Goal: Task Accomplishment & Management: Manage account settings

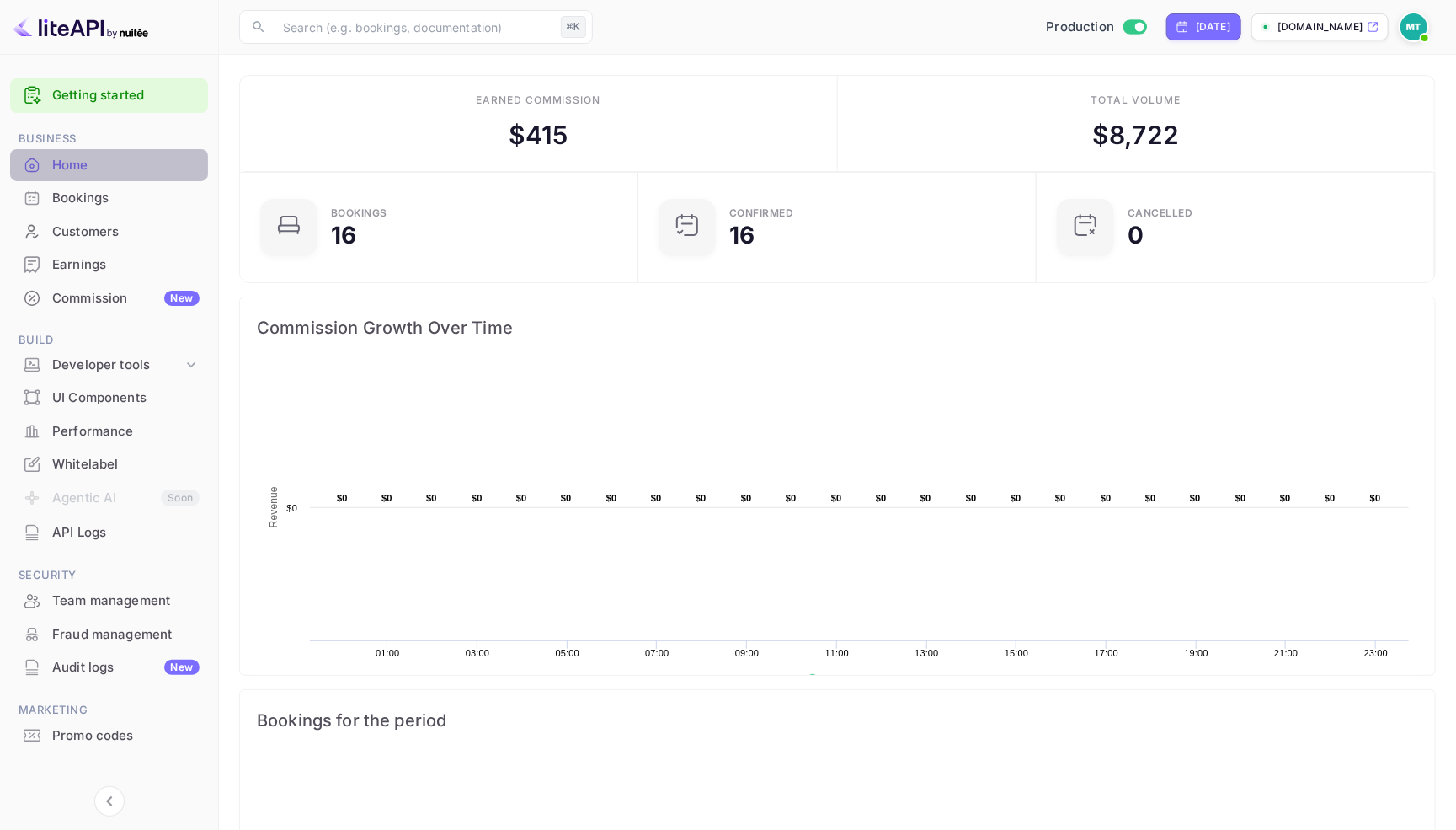
click at [69, 160] on div "Home" at bounding box center [126, 165] width 148 height 19
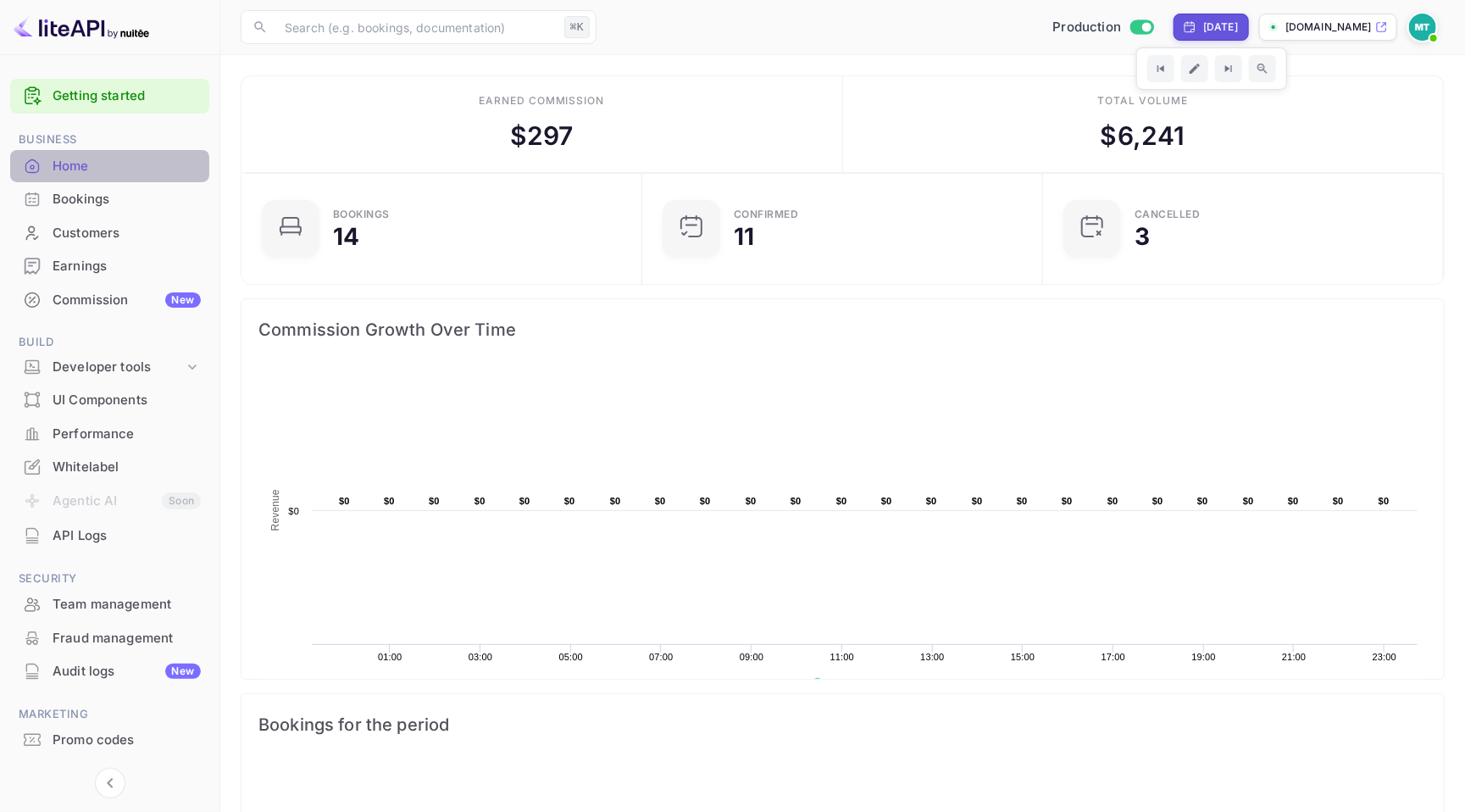
click at [95, 161] on div "Home" at bounding box center [127, 166] width 149 height 20
click at [1203, 30] on div "[DATE]" at bounding box center [1221, 27] width 35 height 16
select select "9"
select select "2025"
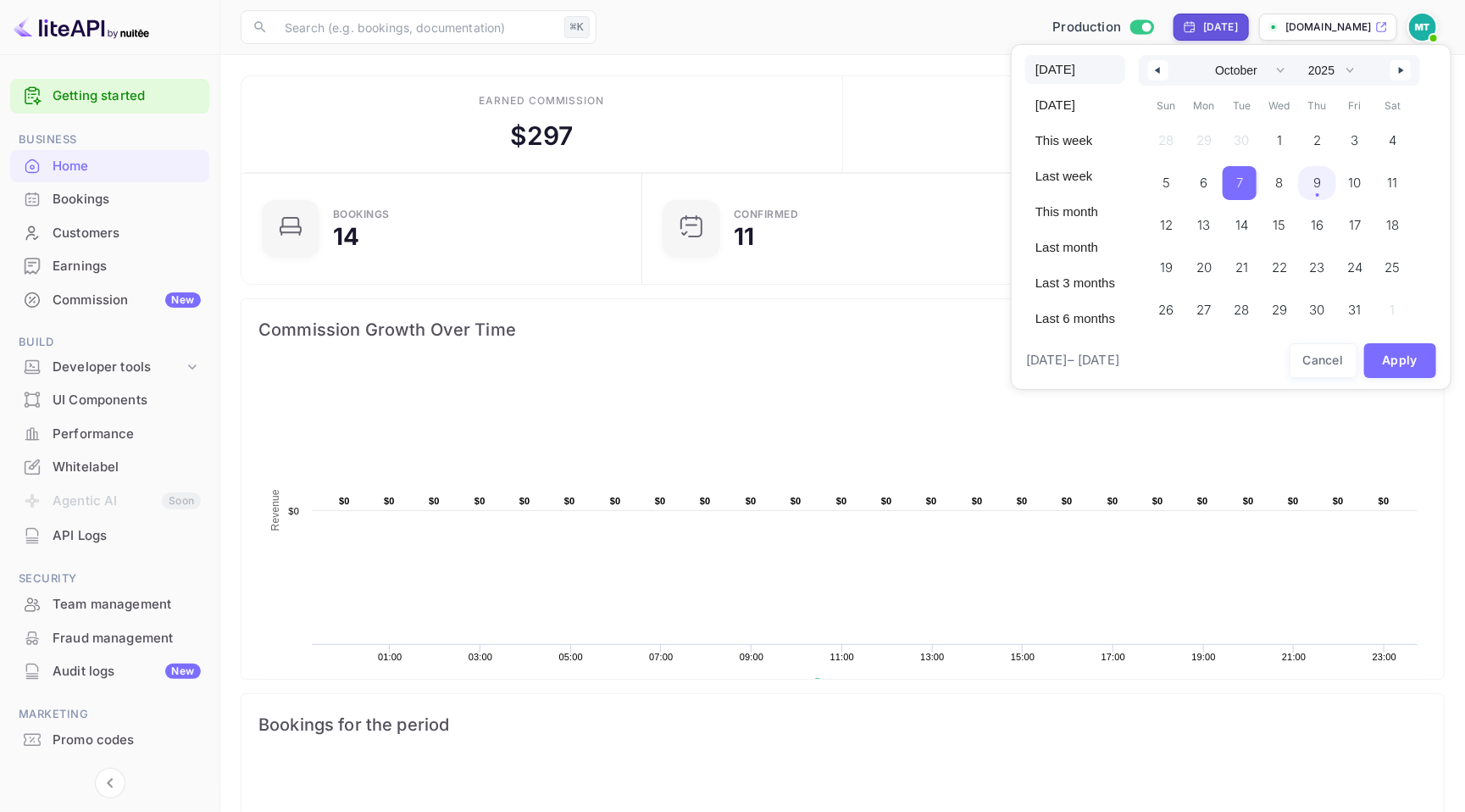
click at [1074, 69] on span "[DATE]" at bounding box center [1075, 68] width 100 height 28
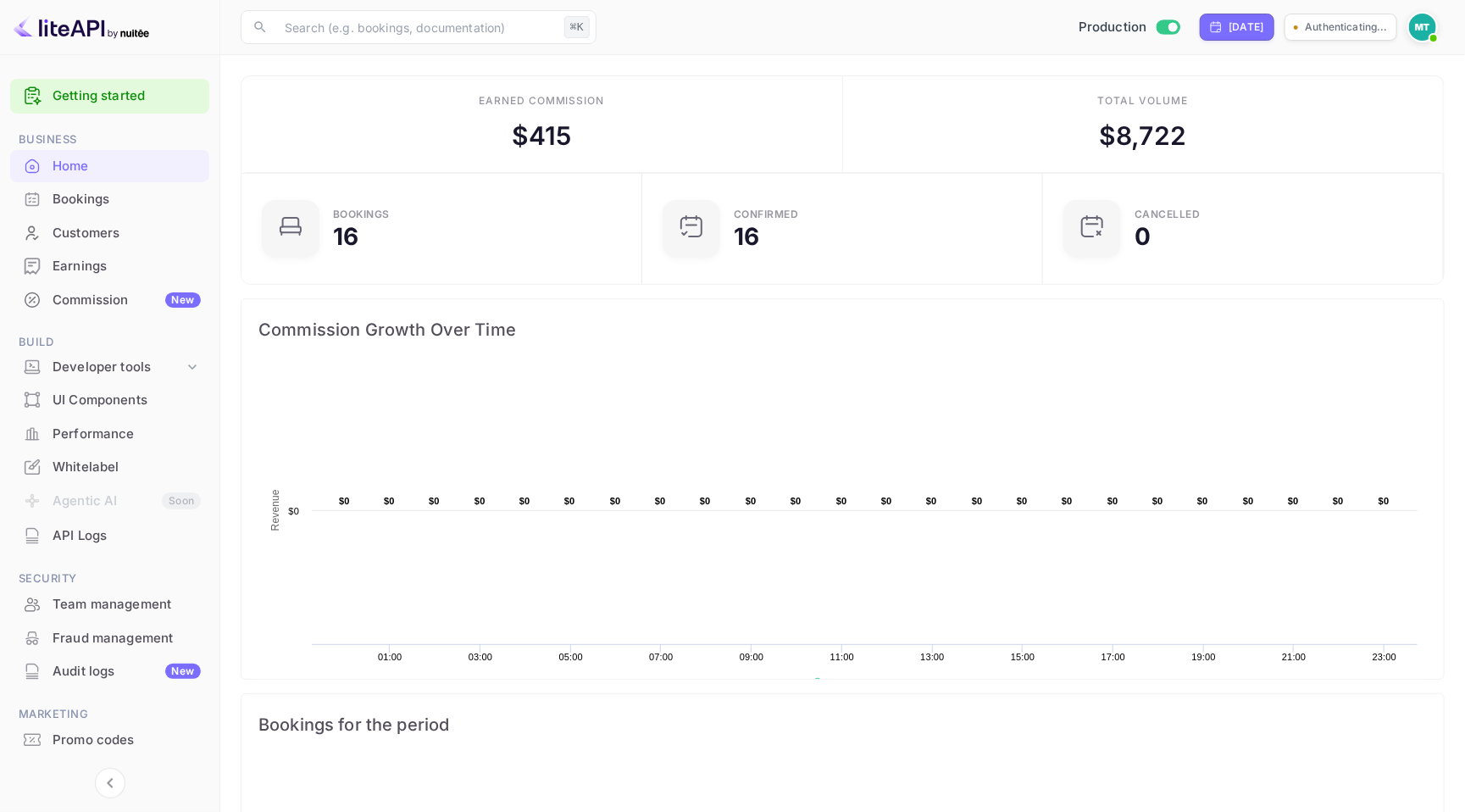
click at [822, 99] on div "Earned commission $ 415" at bounding box center [542, 124] width 602 height 97
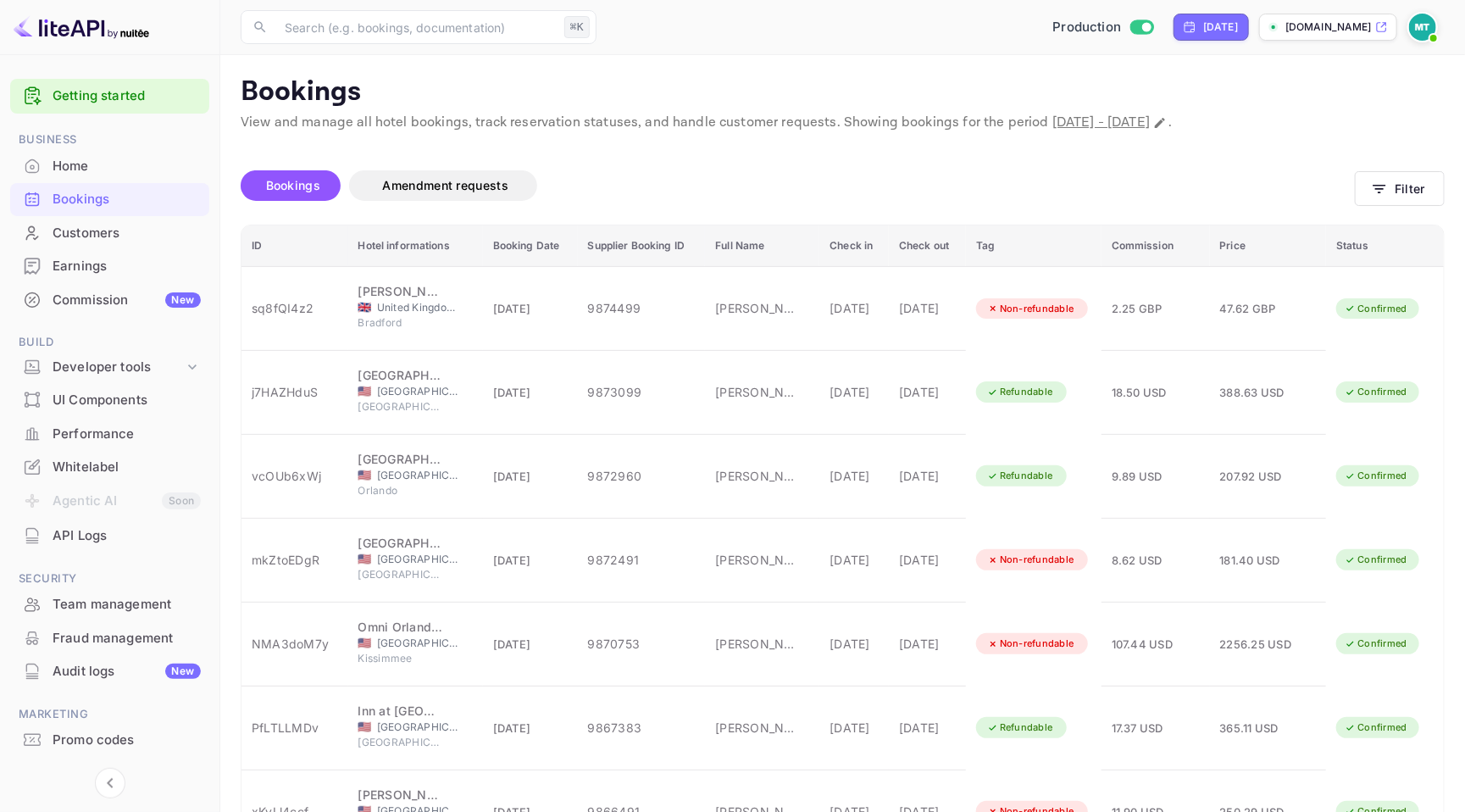
click at [75, 160] on div "Home" at bounding box center [127, 166] width 149 height 20
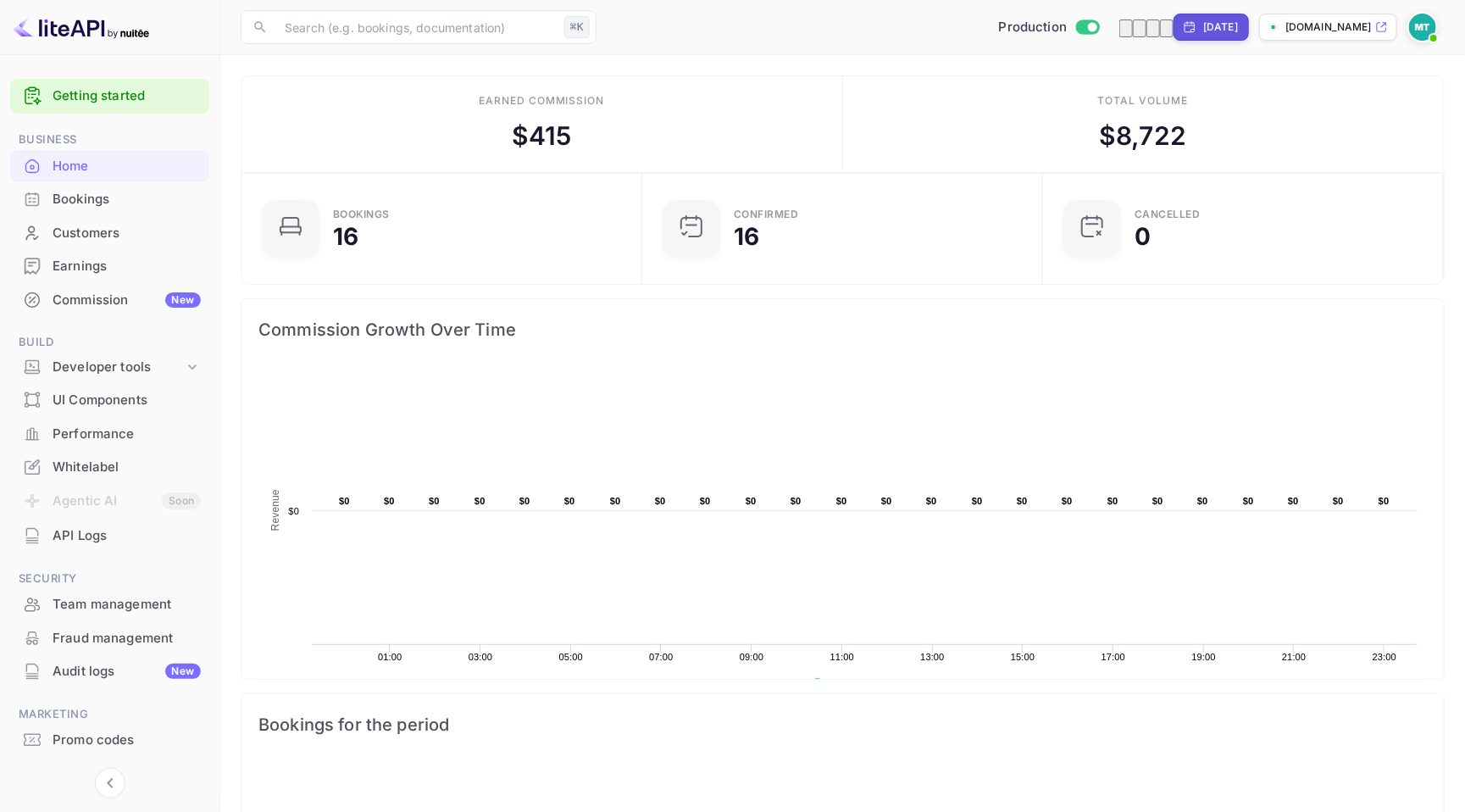
click at [1203, 27] on div "[DATE]" at bounding box center [1221, 27] width 35 height 16
select select "9"
select select "2025"
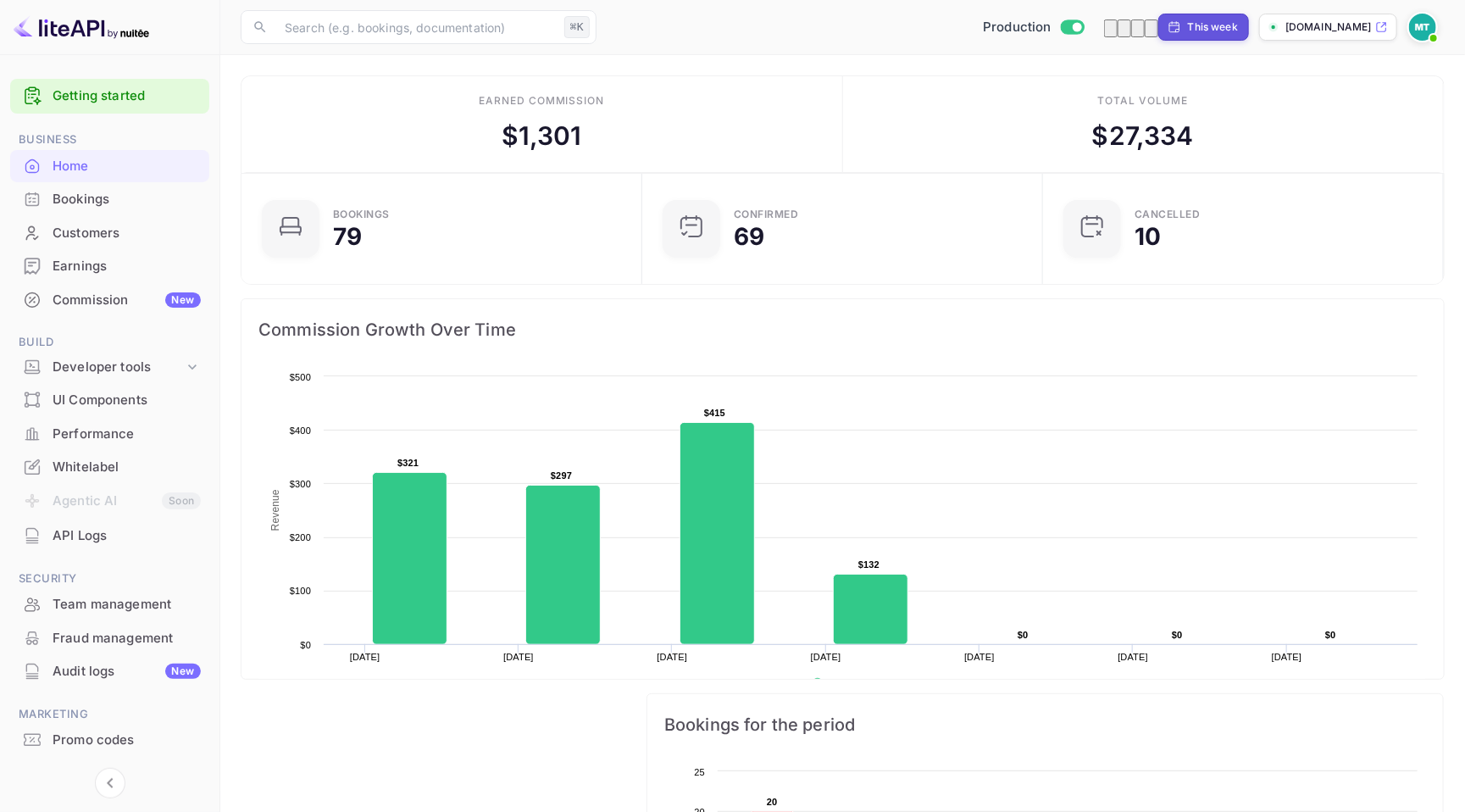
click at [1188, 22] on div "This week" at bounding box center [1213, 27] width 50 height 16
select select "9"
select select "2025"
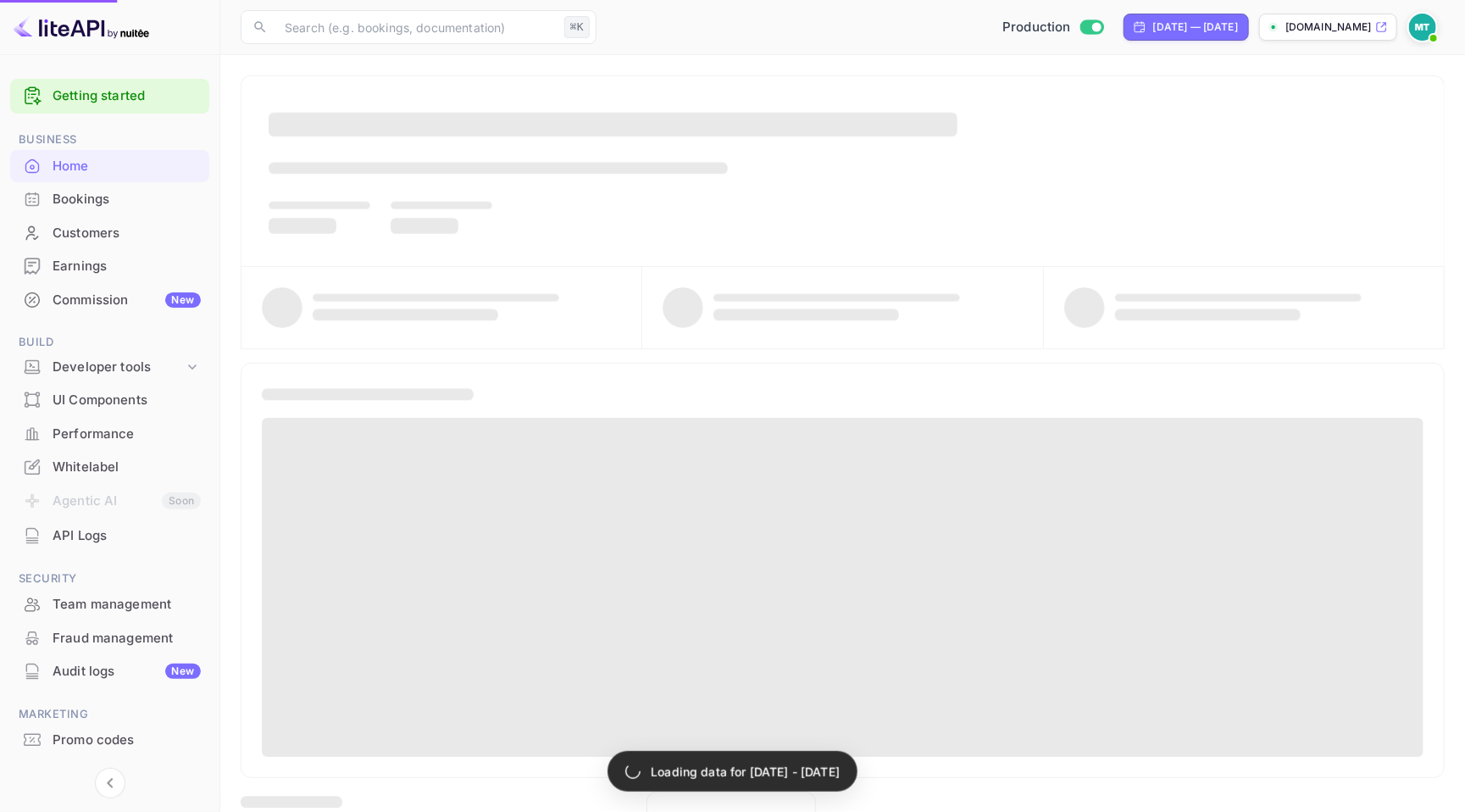
select select "8"
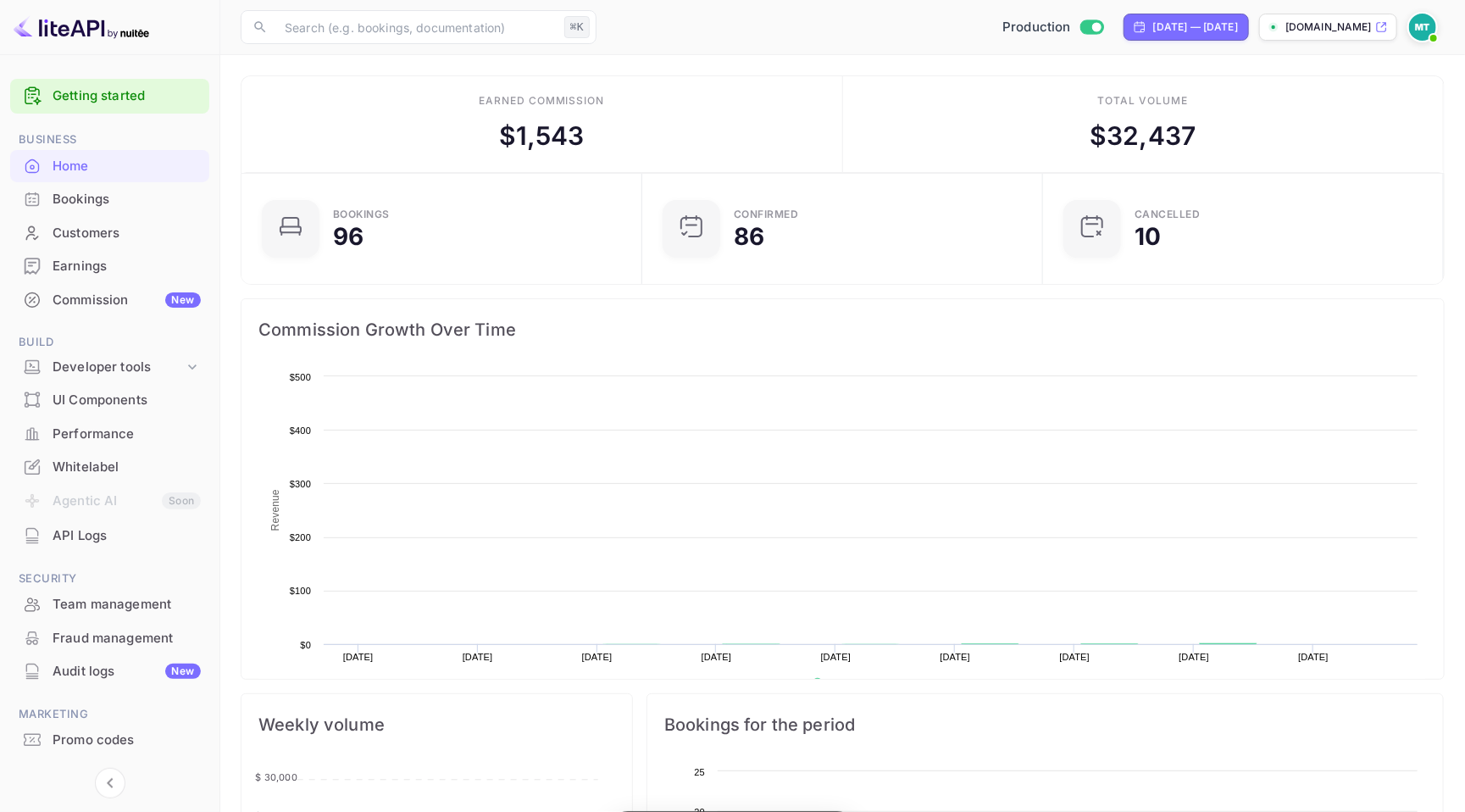
scroll to position [275, 390]
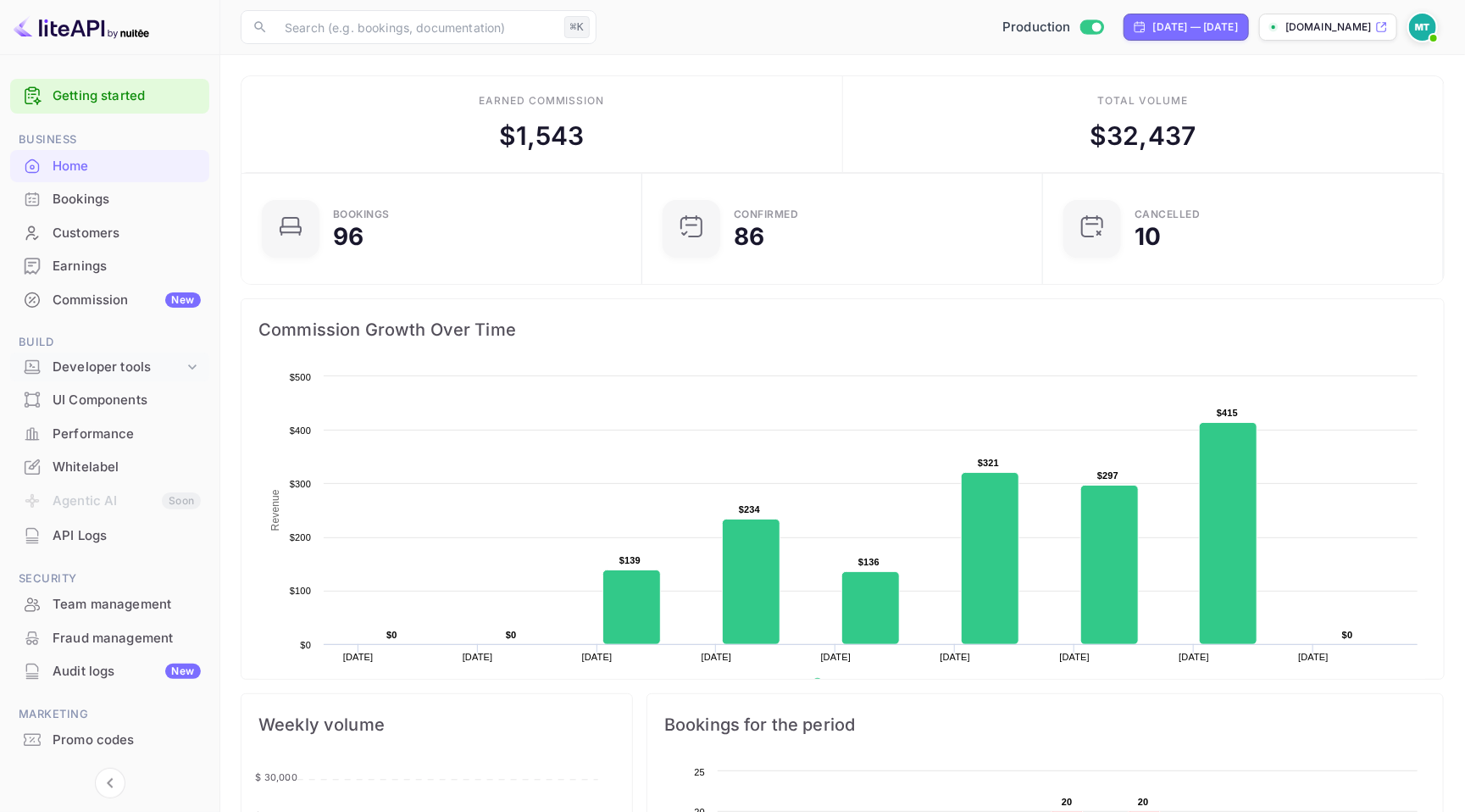
click at [103, 366] on div "Developer tools" at bounding box center [118, 367] width 131 height 20
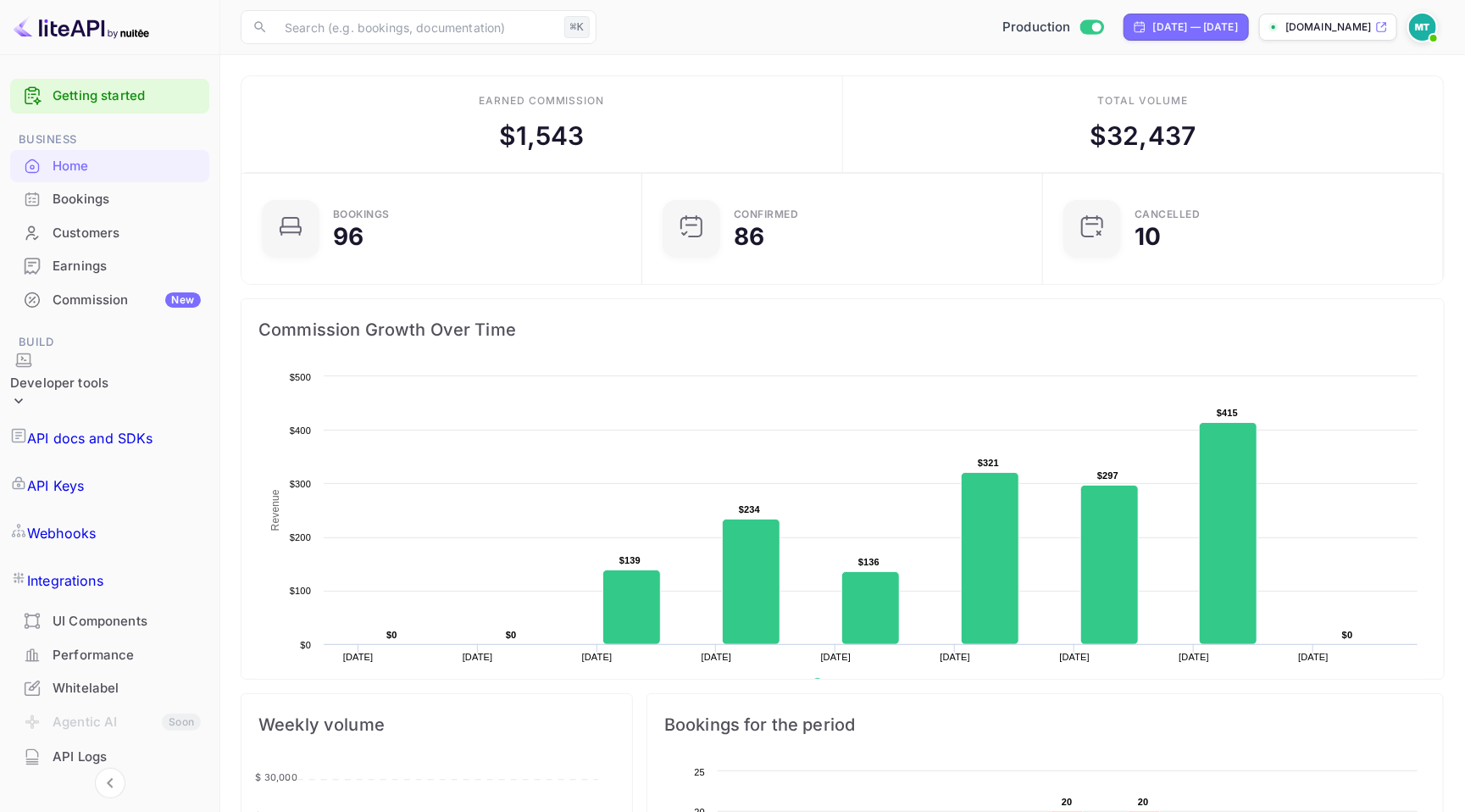
click at [105, 678] on div "Whitelabel" at bounding box center [127, 688] width 149 height 20
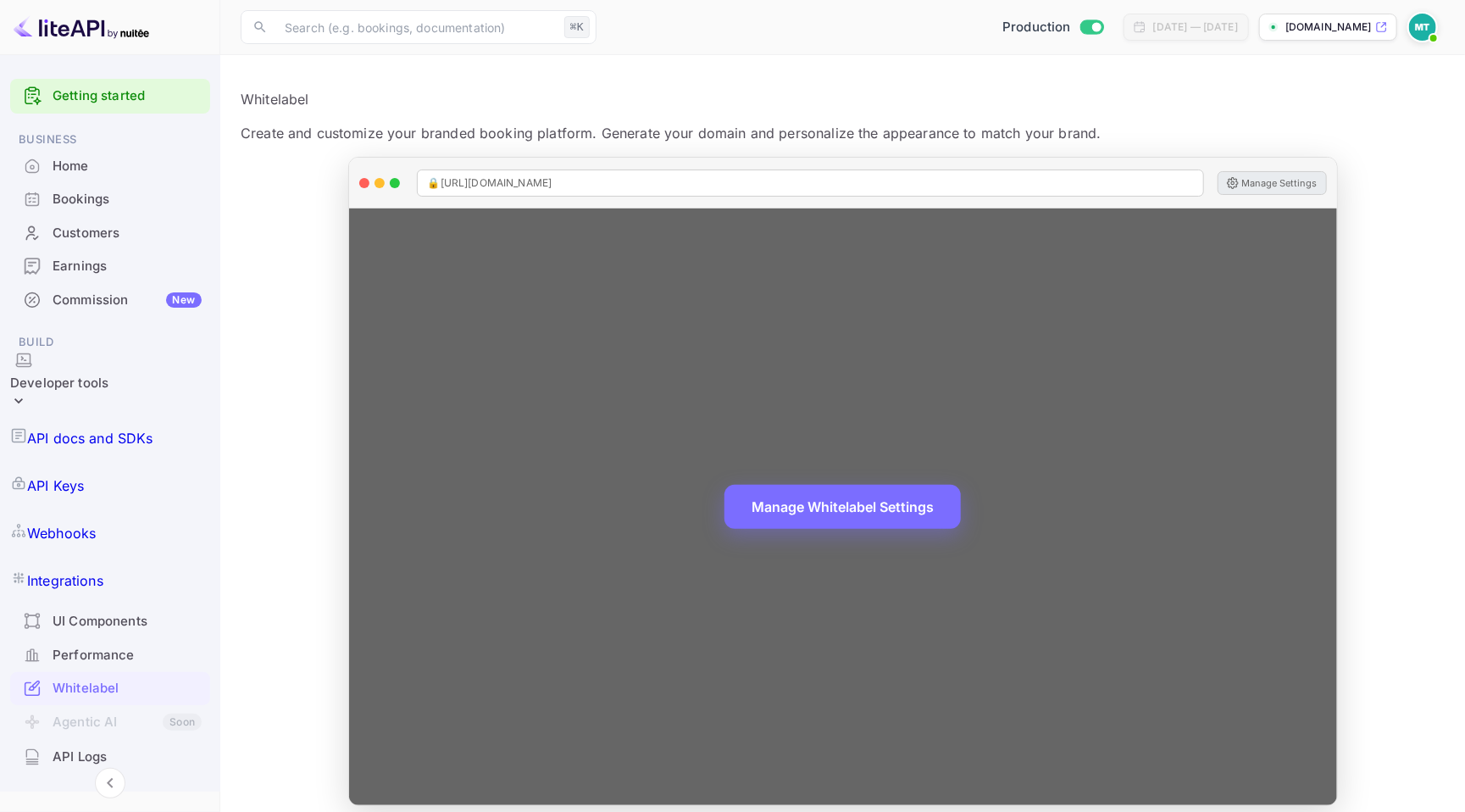
click at [1277, 179] on button "Manage Settings" at bounding box center [1272, 183] width 109 height 23
click at [854, 506] on button "Manage Whitelabel Settings" at bounding box center [842, 504] width 237 height 44
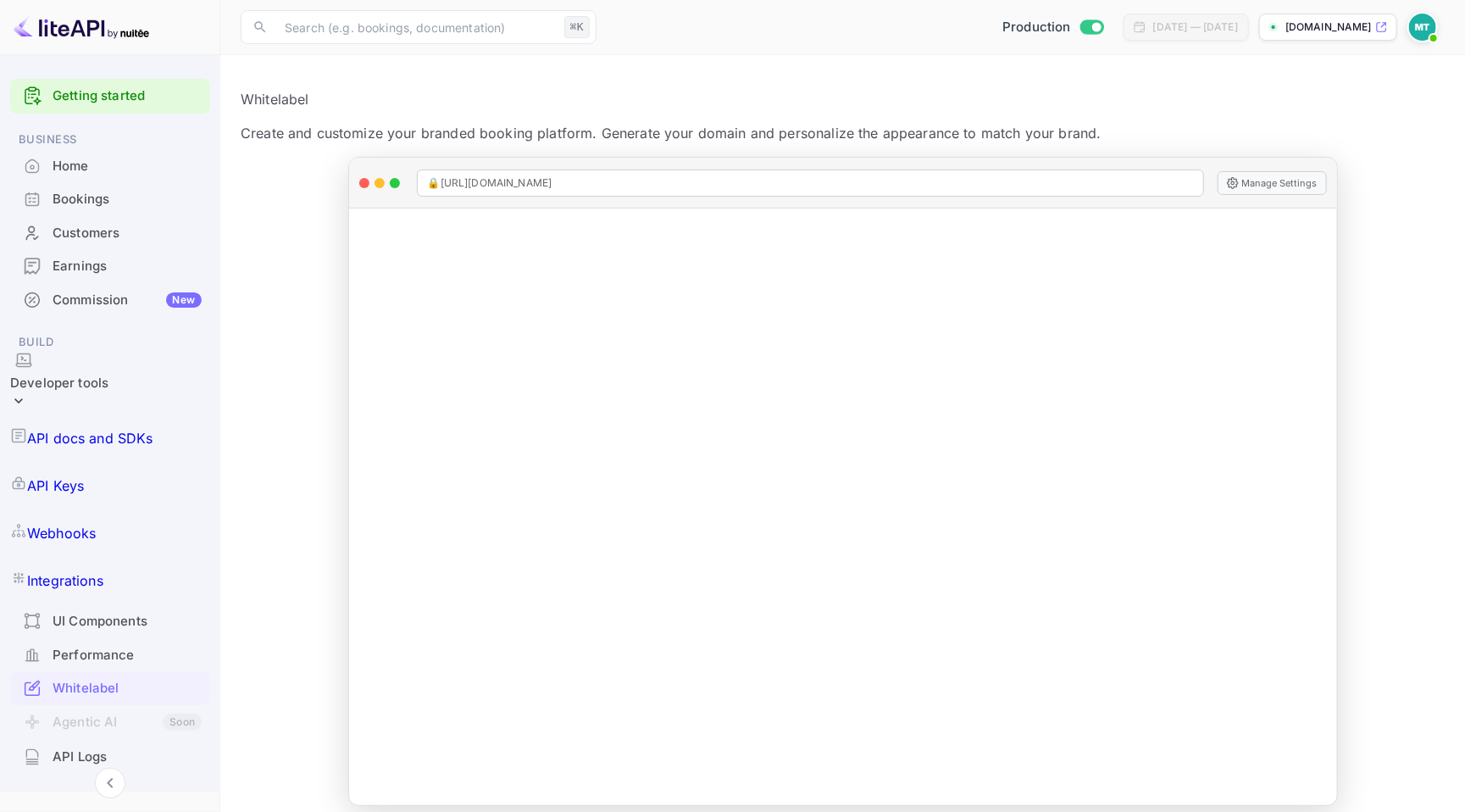
click at [86, 156] on div "Home" at bounding box center [127, 166] width 150 height 20
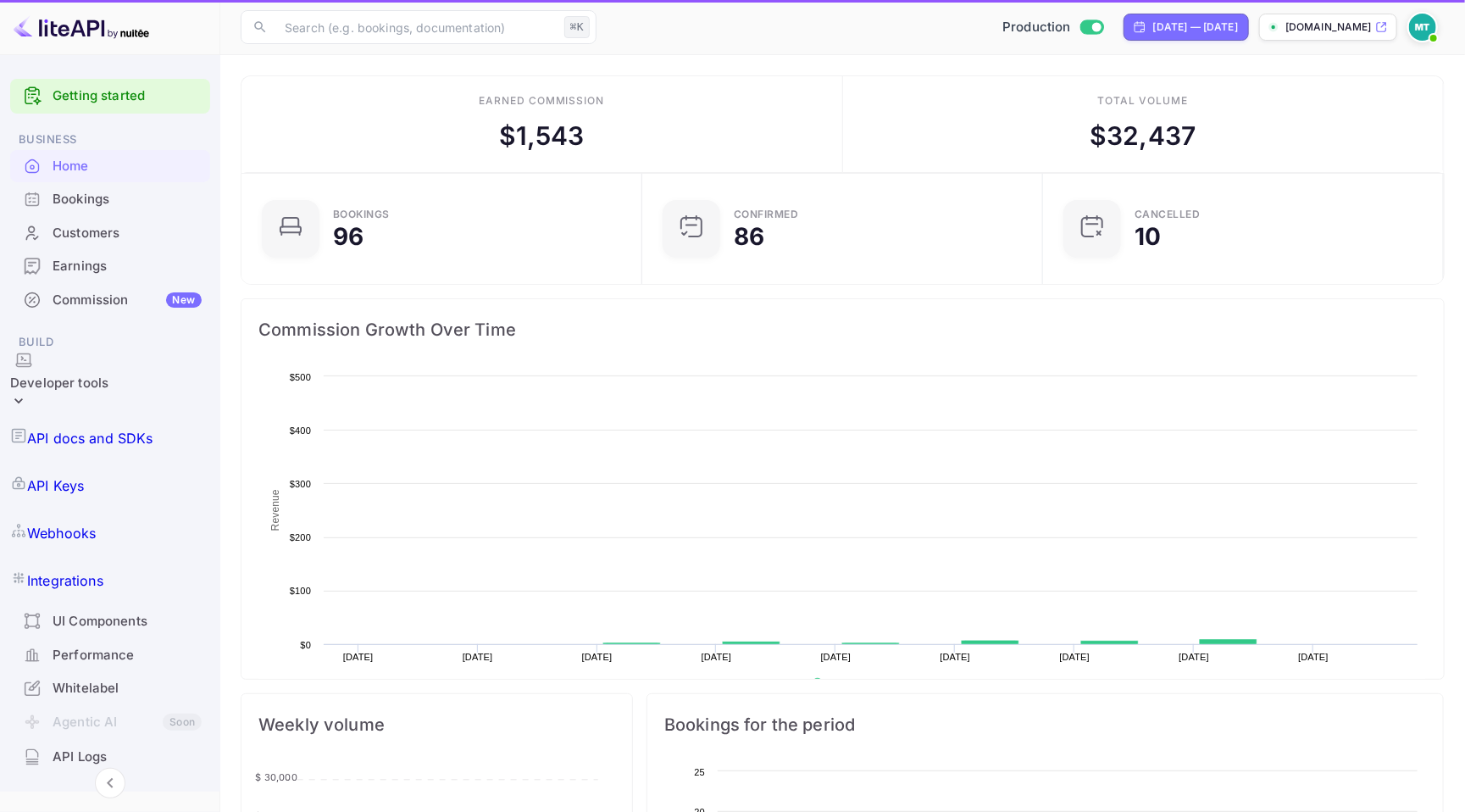
scroll to position [275, 390]
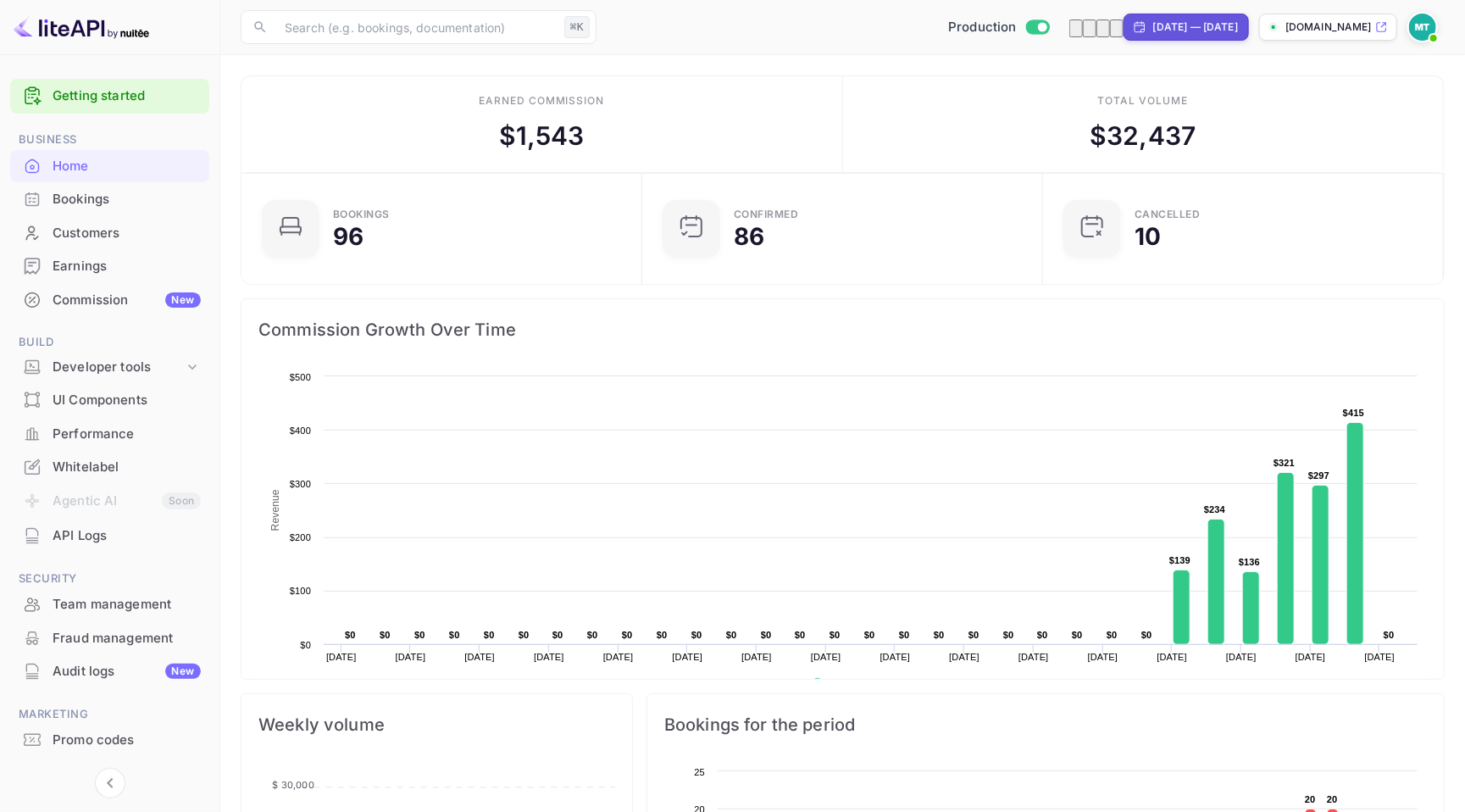
click at [1153, 20] on div "Sep 8, 2025 — Oct 8, 2025" at bounding box center [1195, 27] width 85 height 16
select select "8"
select select "2025"
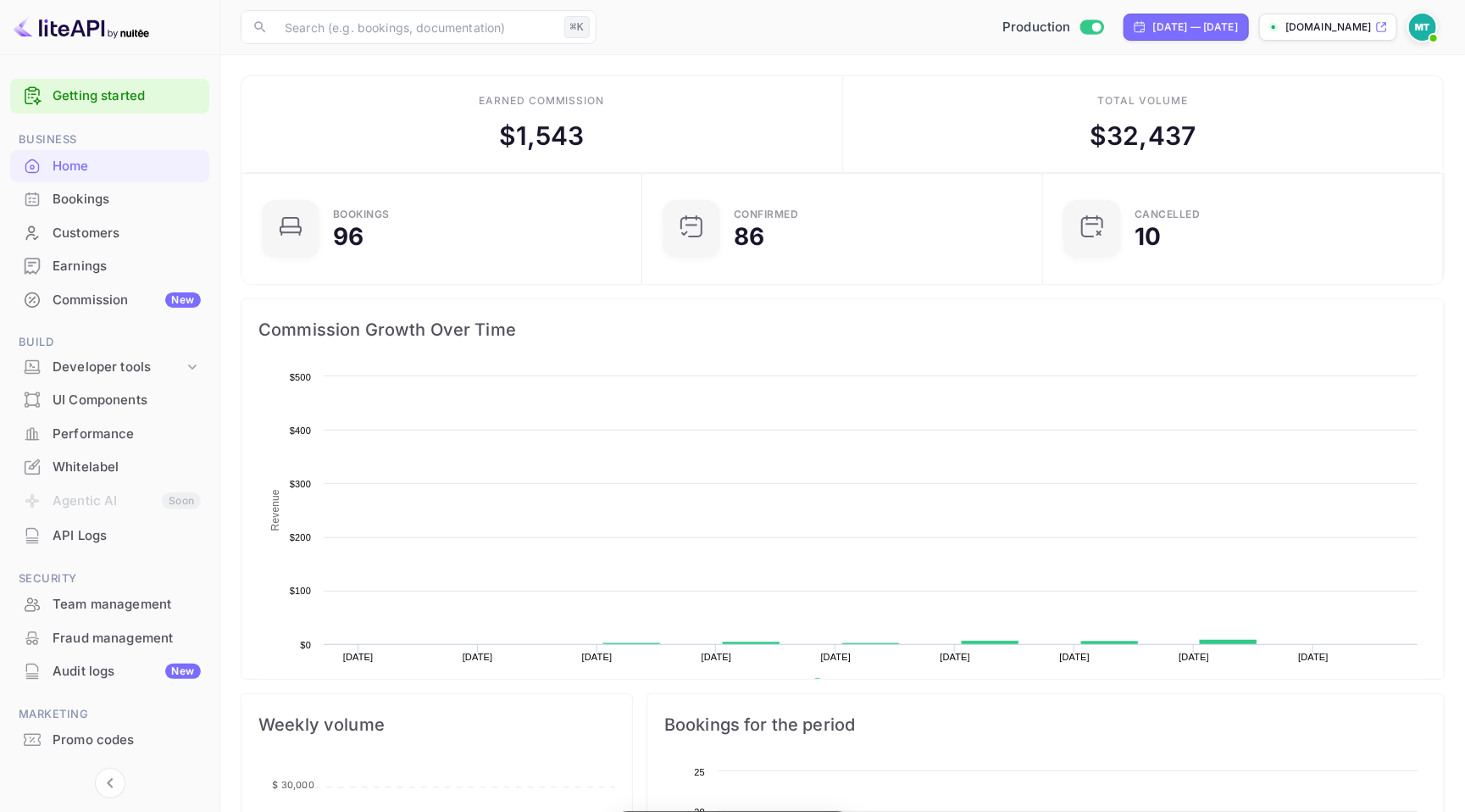
scroll to position [275, 390]
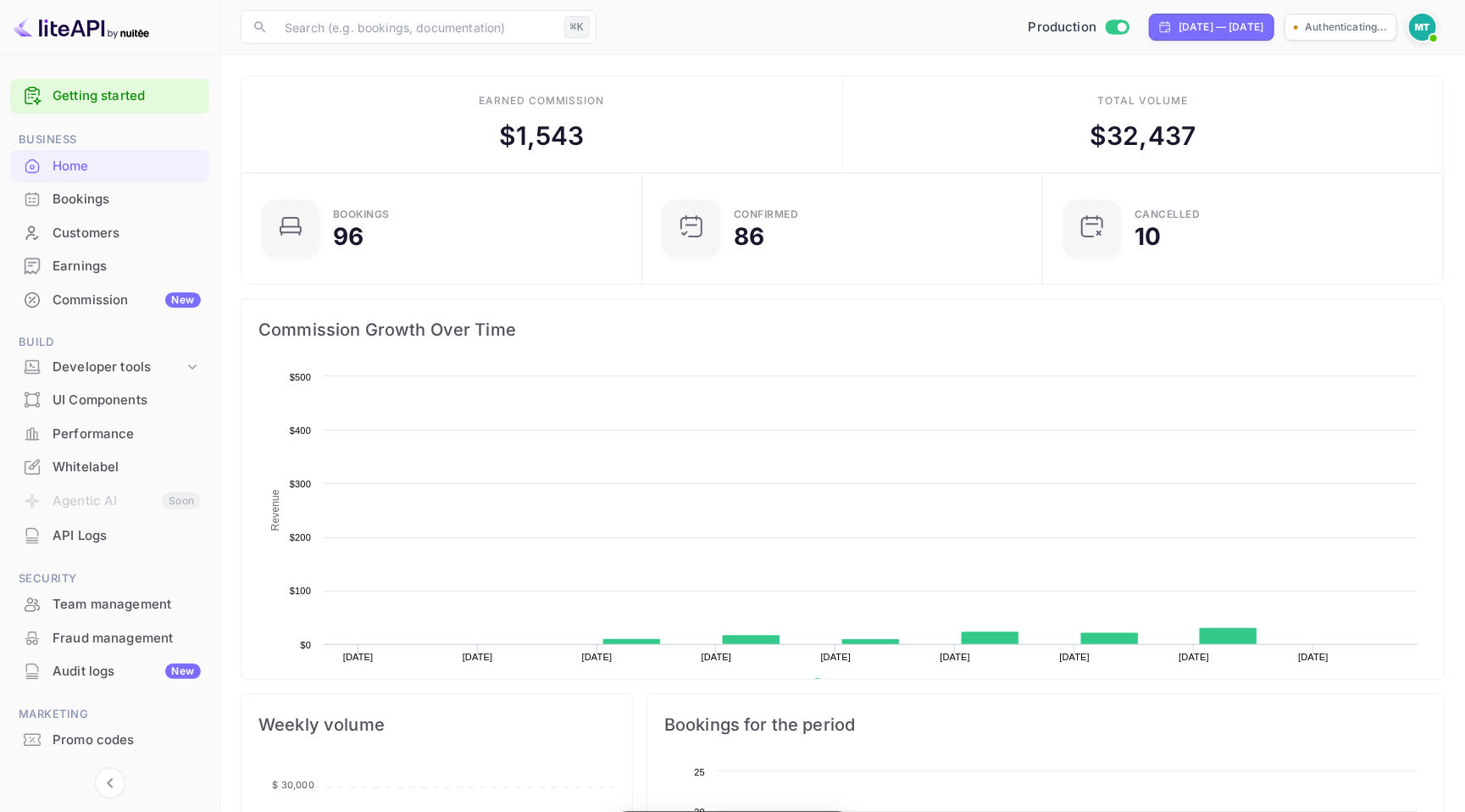
scroll to position [275, 390]
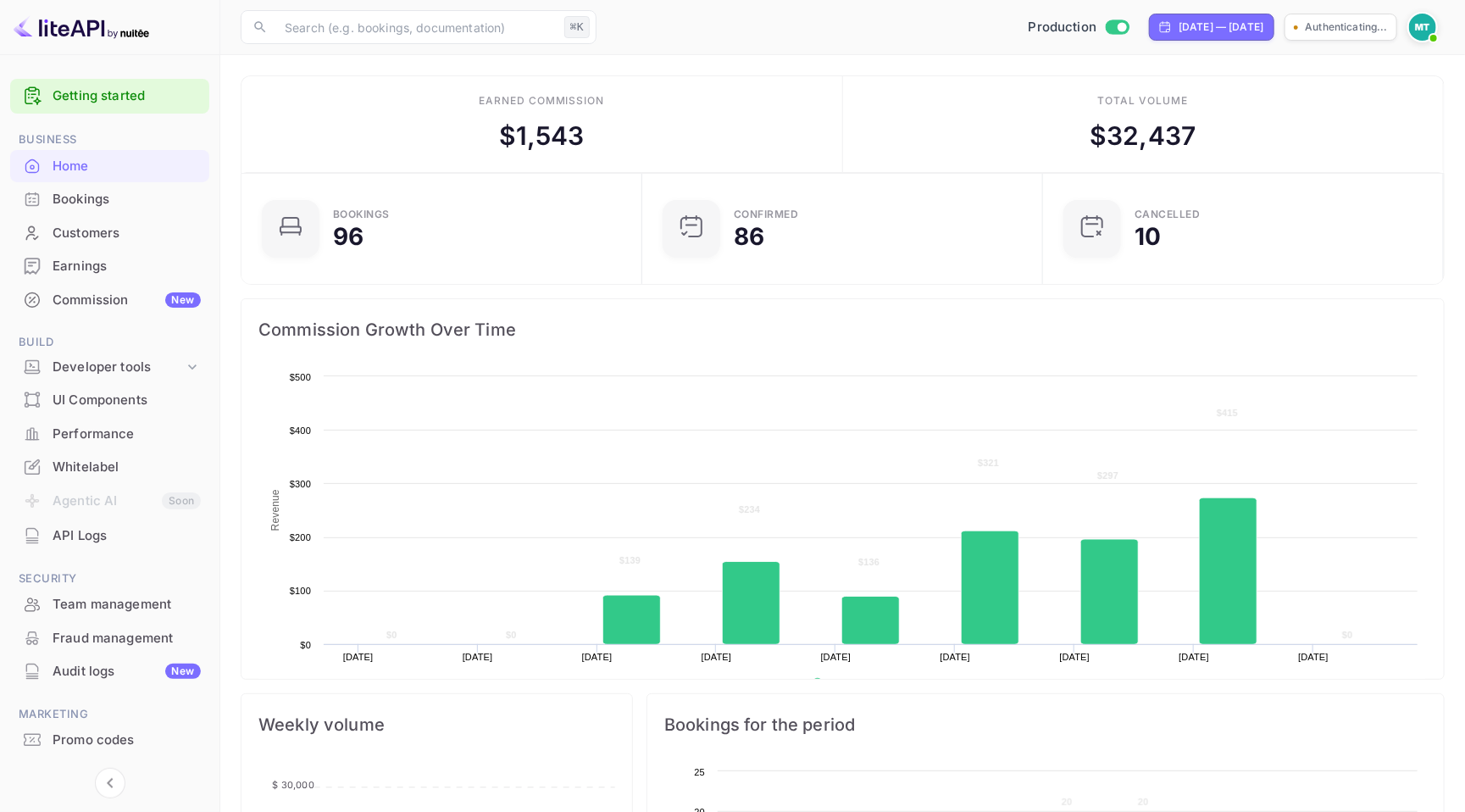
scroll to position [275, 390]
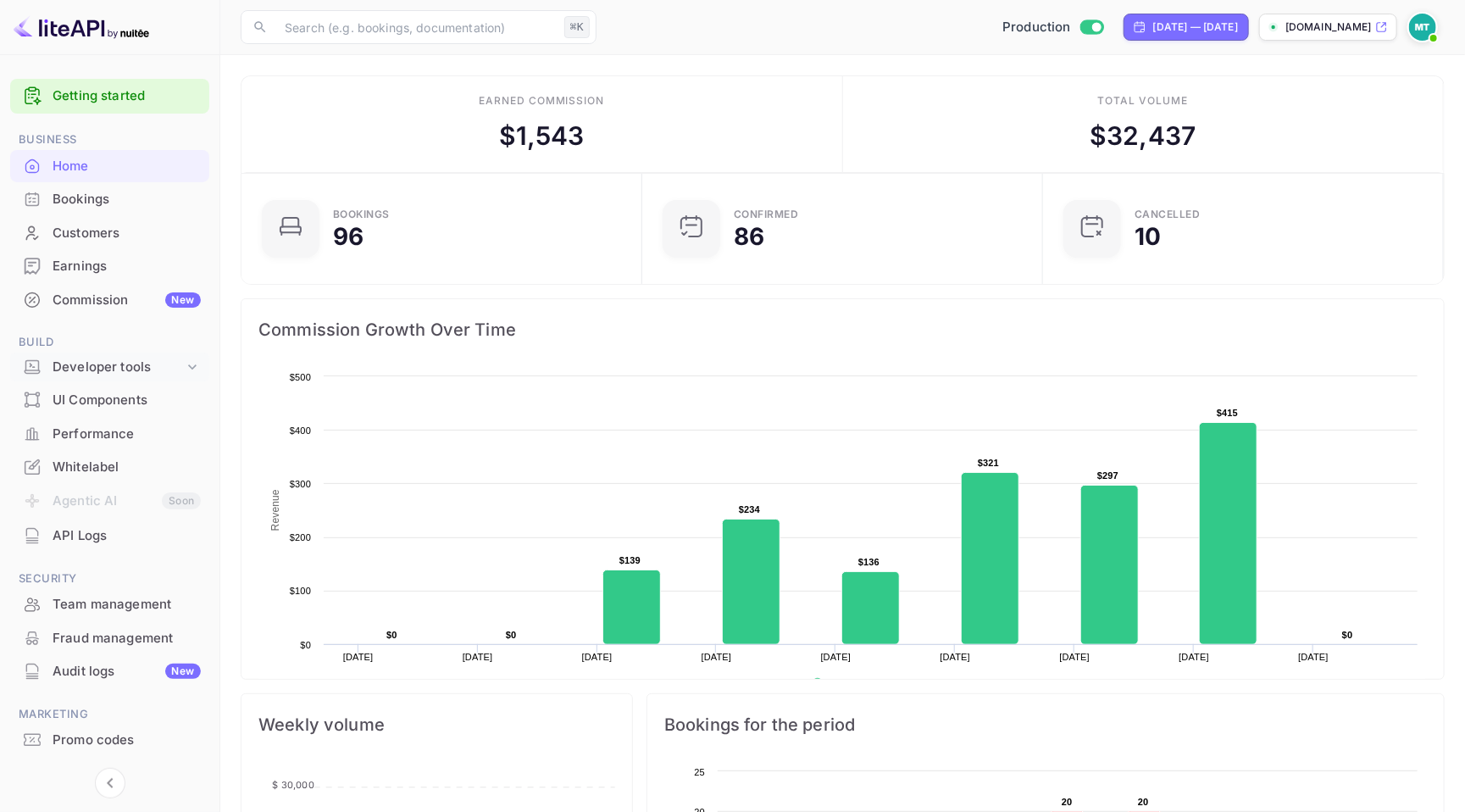
click at [113, 369] on div "Developer tools" at bounding box center [118, 367] width 131 height 20
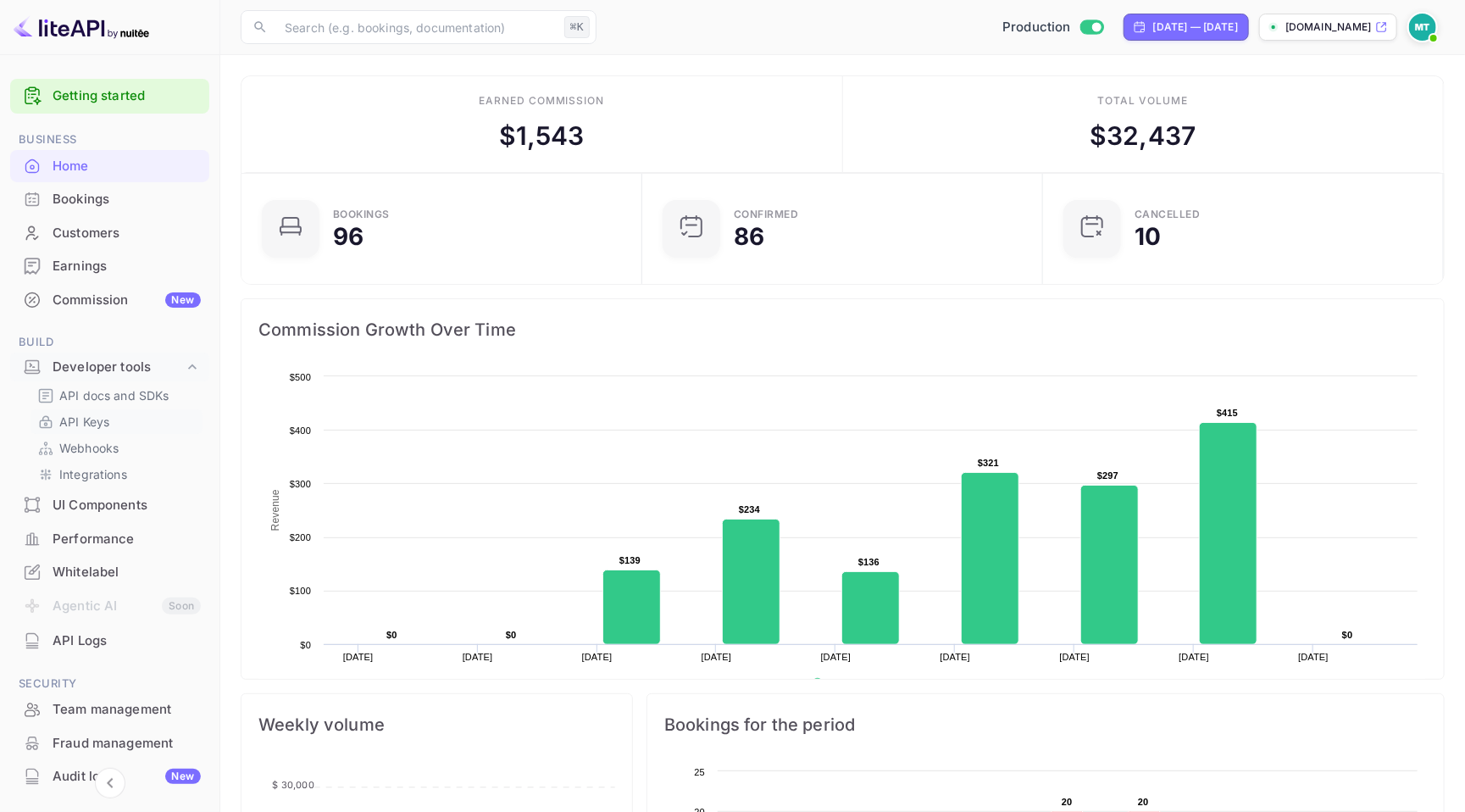
click at [87, 412] on p "API Keys" at bounding box center [84, 421] width 50 height 18
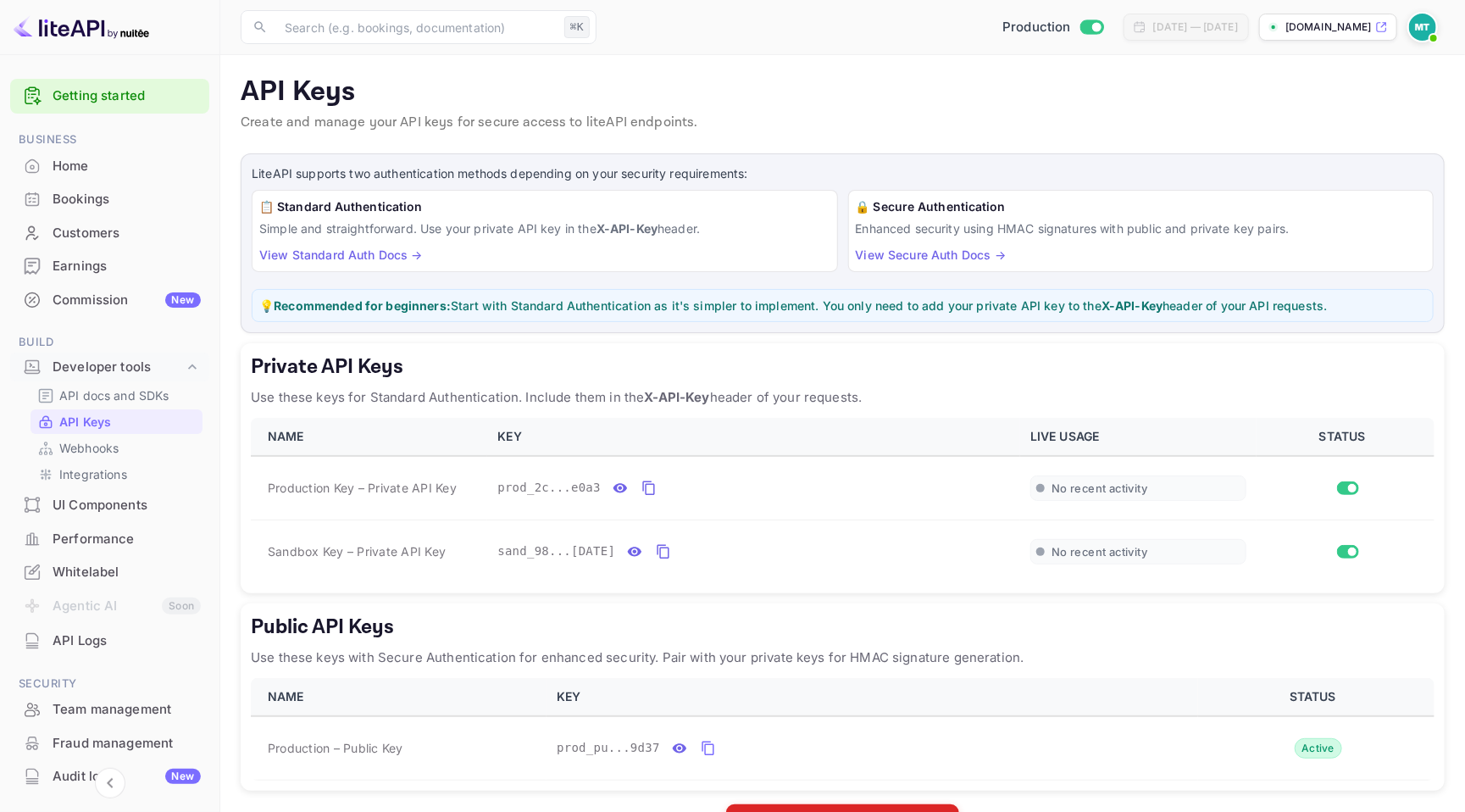
click at [832, 135] on div "API Keys Create and manage your API keys for secure access to liteAPI endpoints." at bounding box center [842, 107] width 1204 height 64
click at [81, 159] on div "Home" at bounding box center [127, 166] width 149 height 20
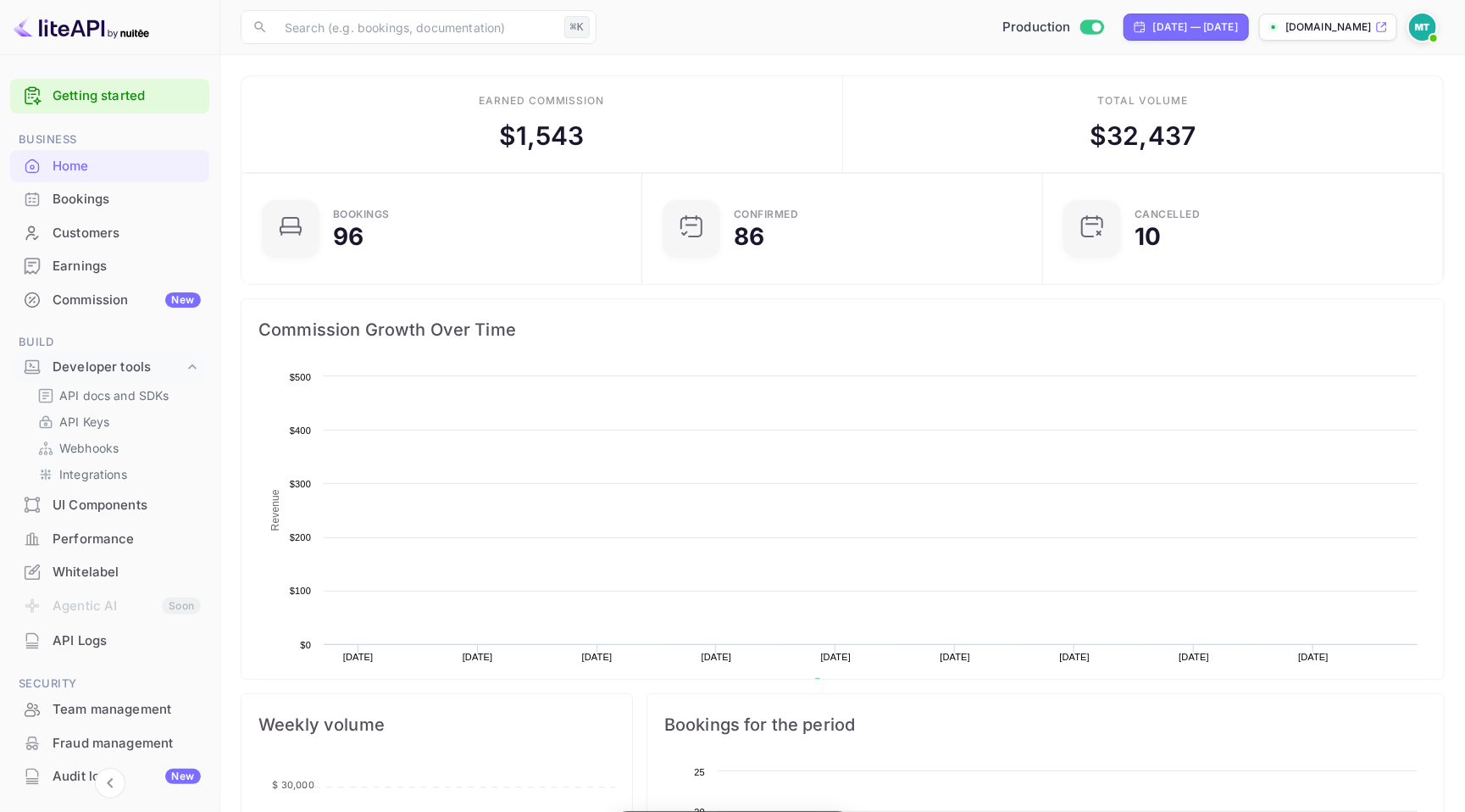
scroll to position [1, 1]
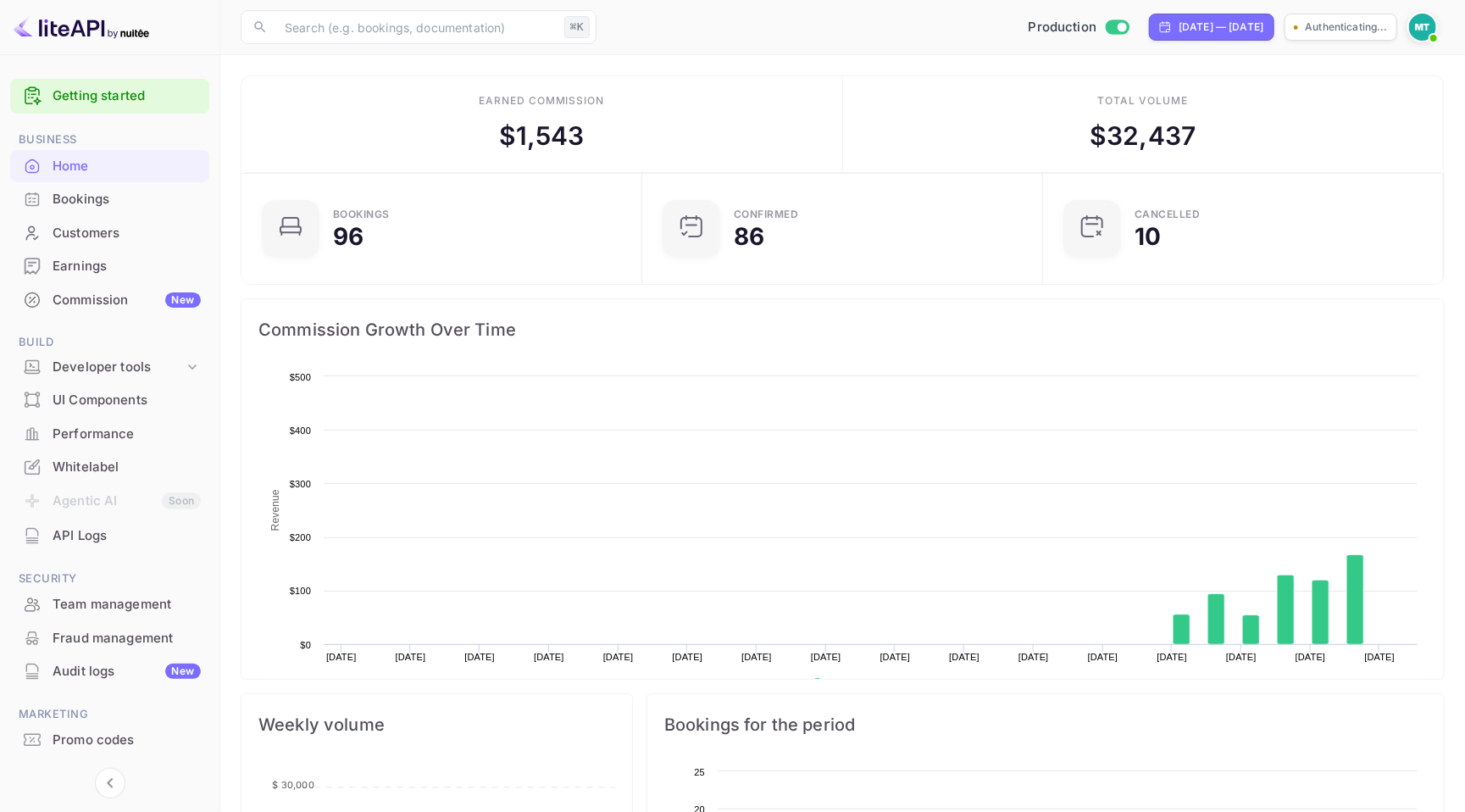
scroll to position [275, 390]
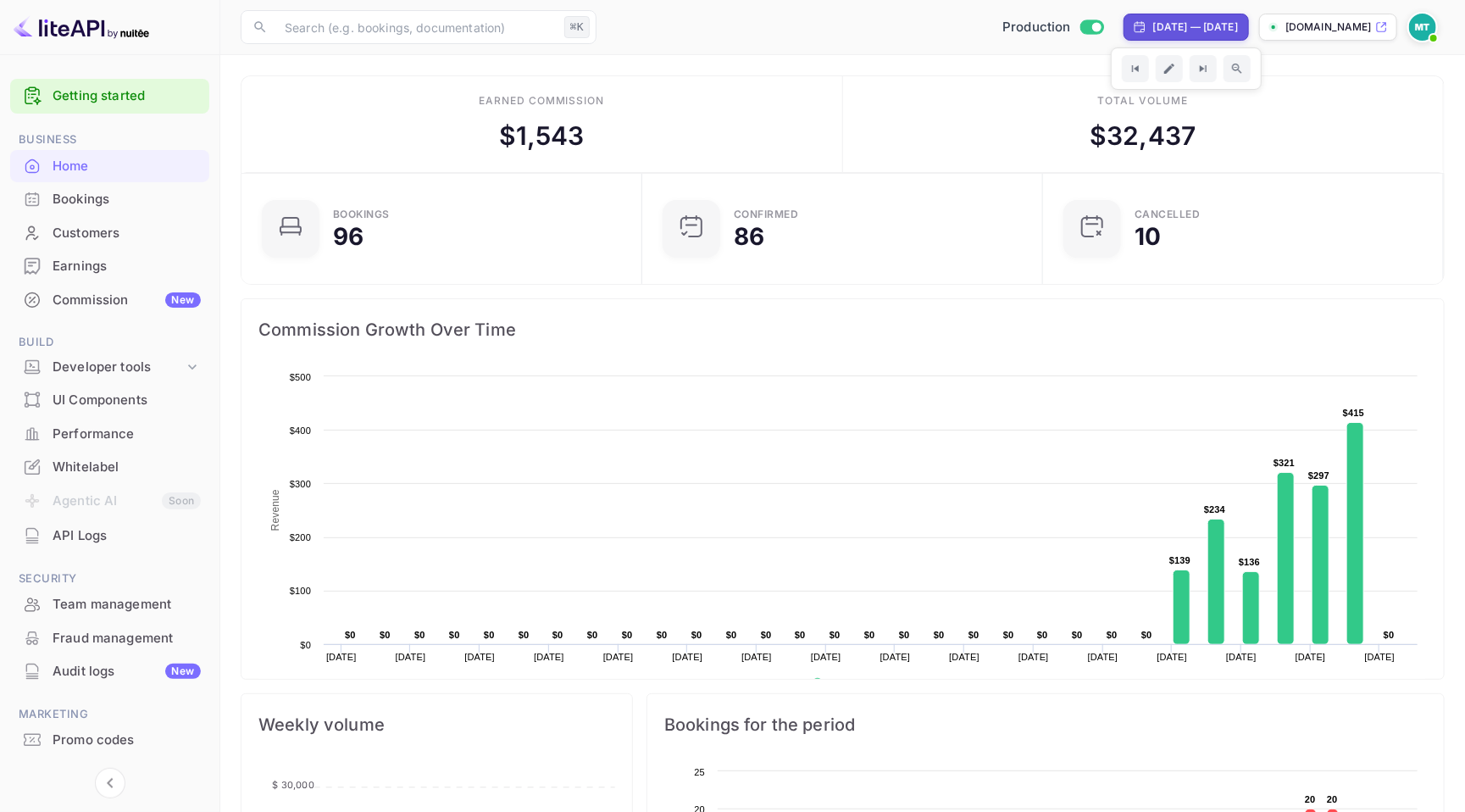
click at [1153, 20] on div "[DATE] — [DATE]" at bounding box center [1195, 27] width 85 height 16
select select "8"
select select "2025"
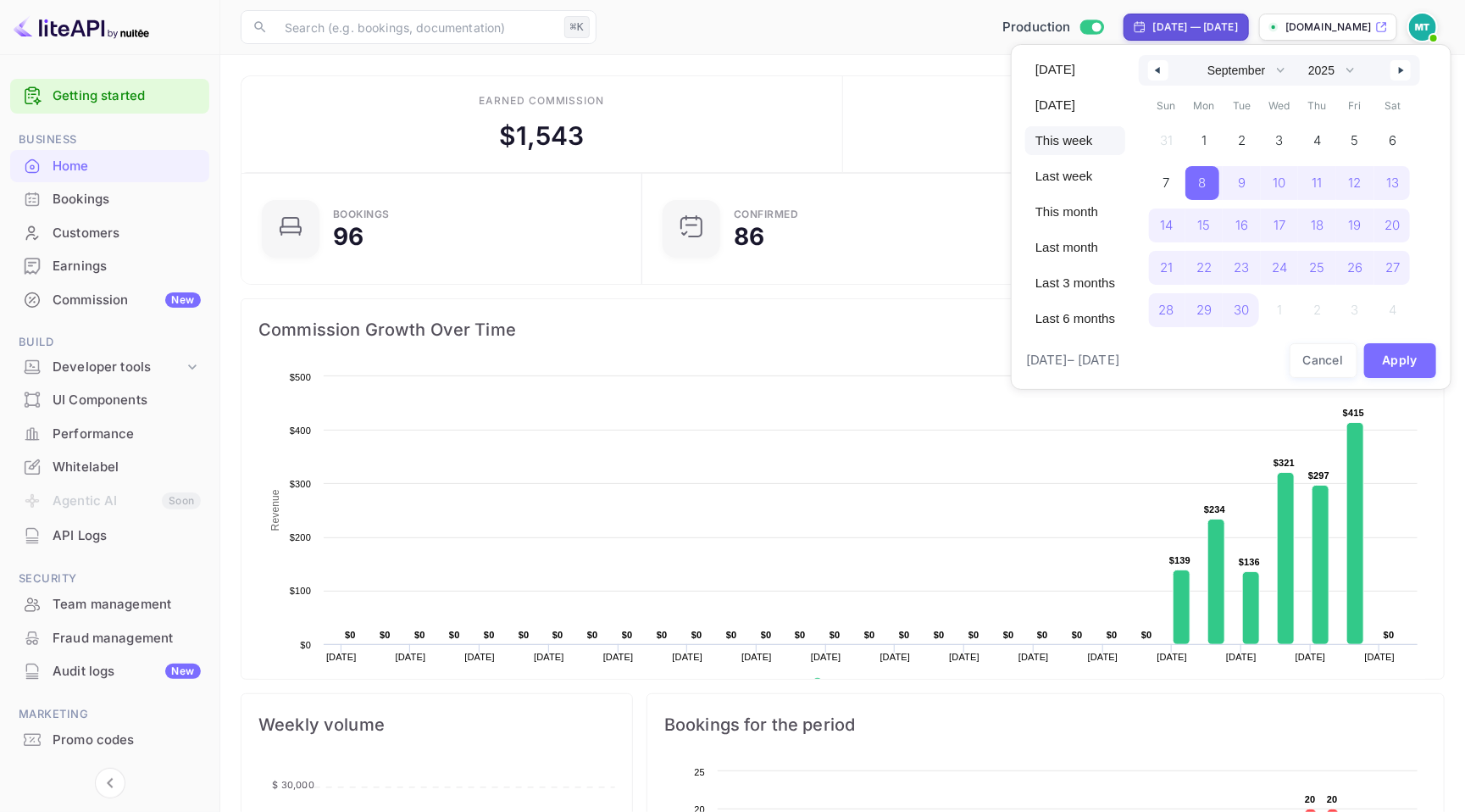
click at [1067, 146] on span "This week" at bounding box center [1075, 140] width 100 height 28
select select "9"
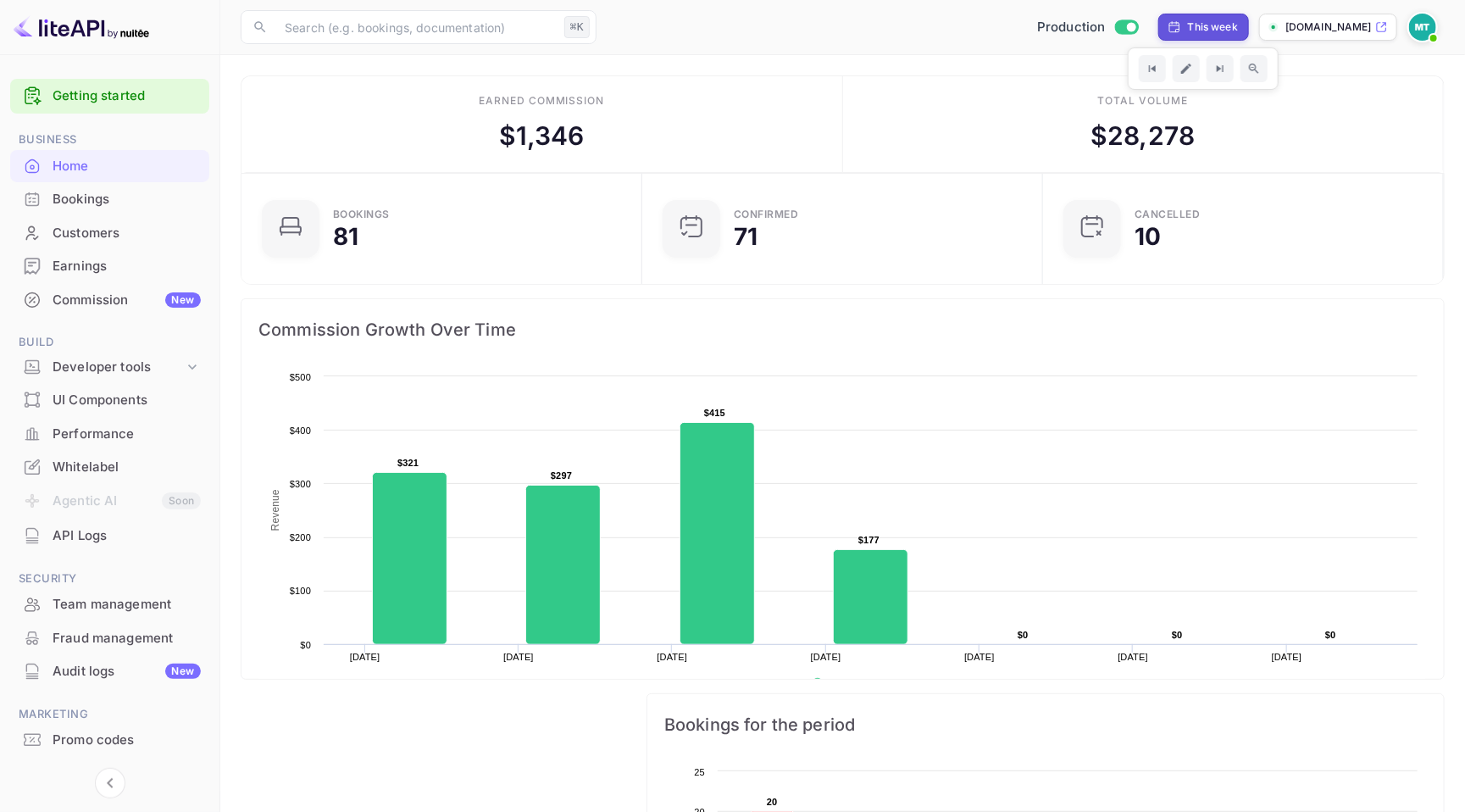
click at [1168, 31] on div "This week" at bounding box center [1203, 27] width 70 height 16
select select "9"
select select "2025"
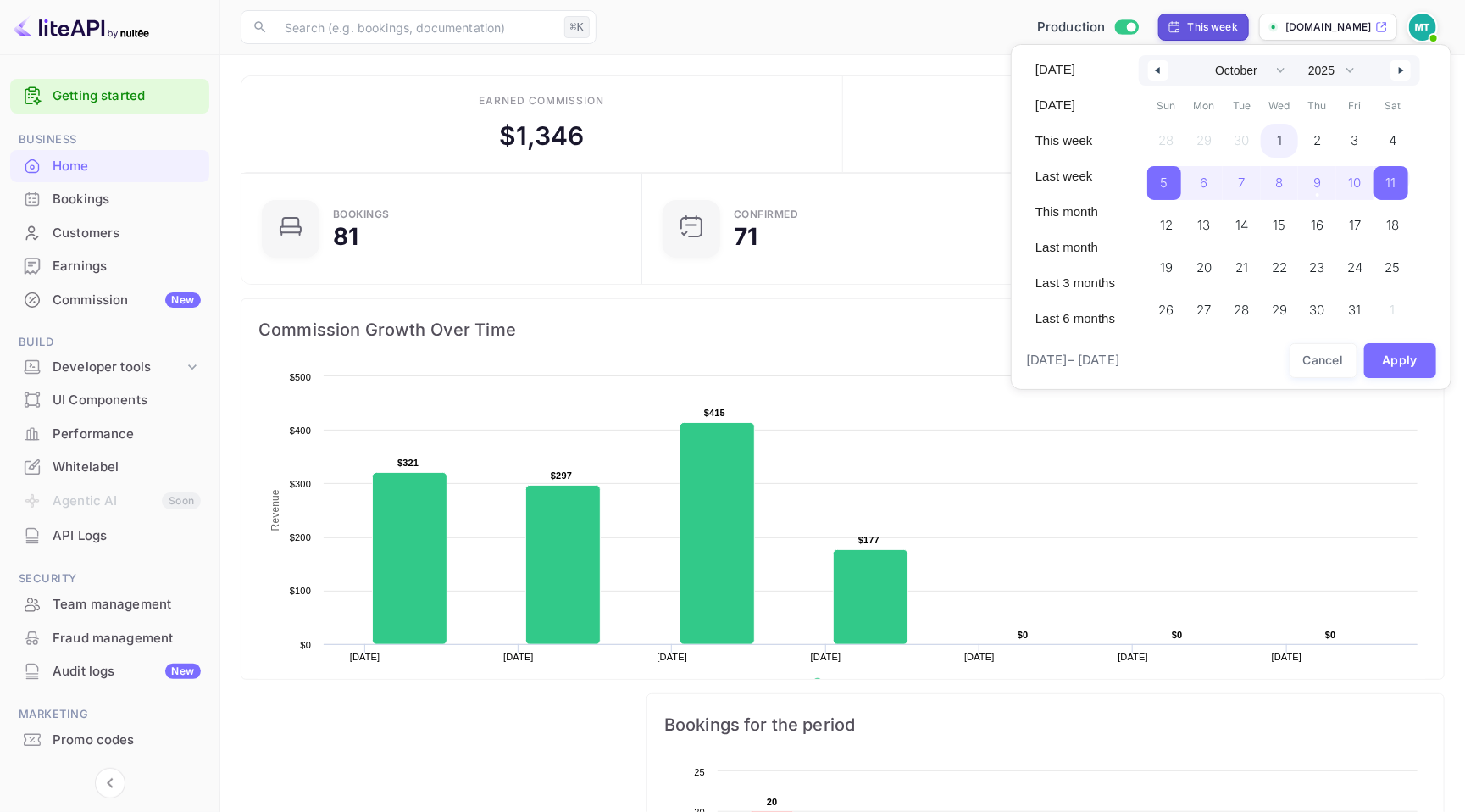
click at [1282, 150] on span "1" at bounding box center [1279, 140] width 5 height 30
click at [1331, 192] on span "9" at bounding box center [1316, 183] width 38 height 34
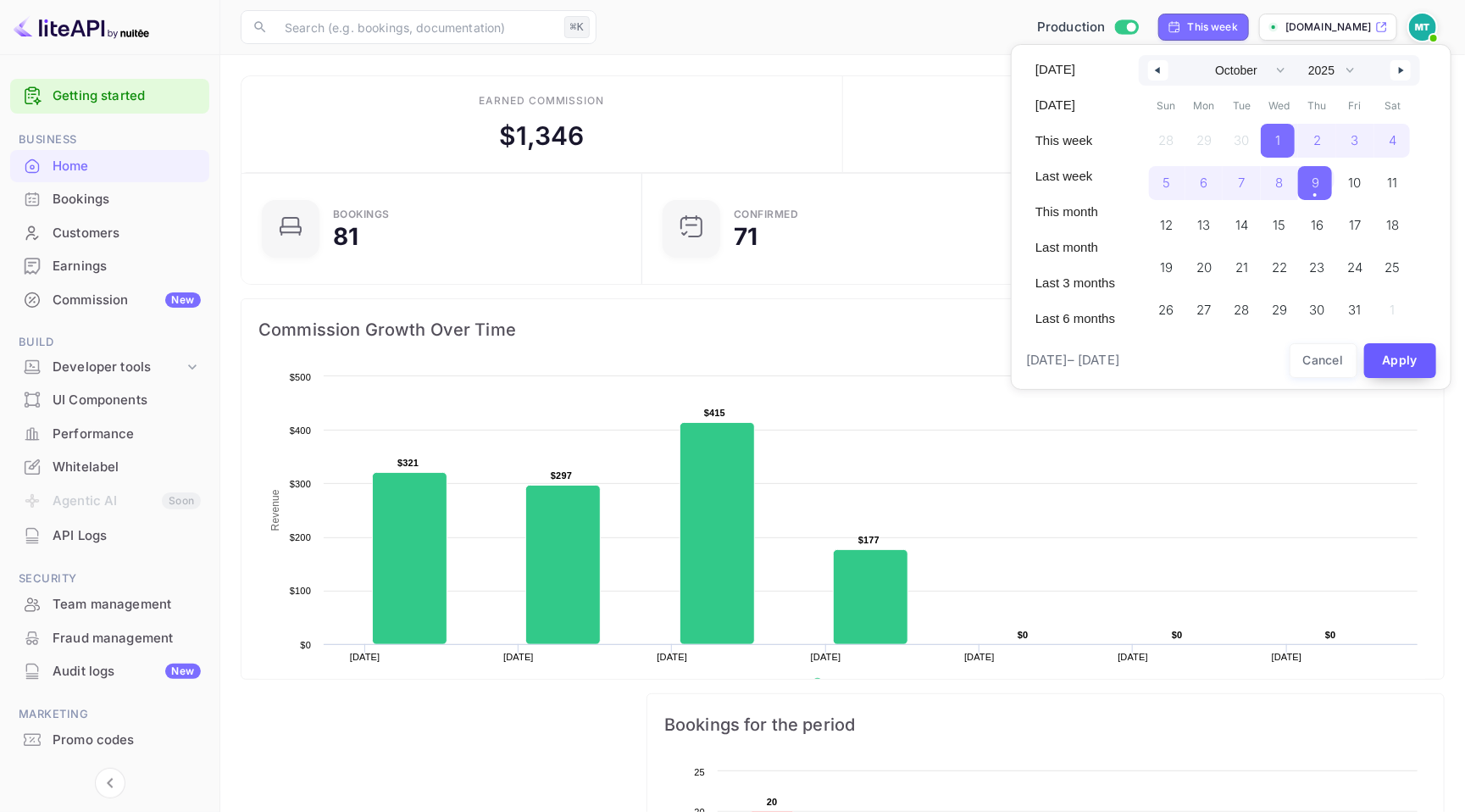
click at [1389, 358] on button "Apply" at bounding box center [1400, 361] width 73 height 35
select select "8"
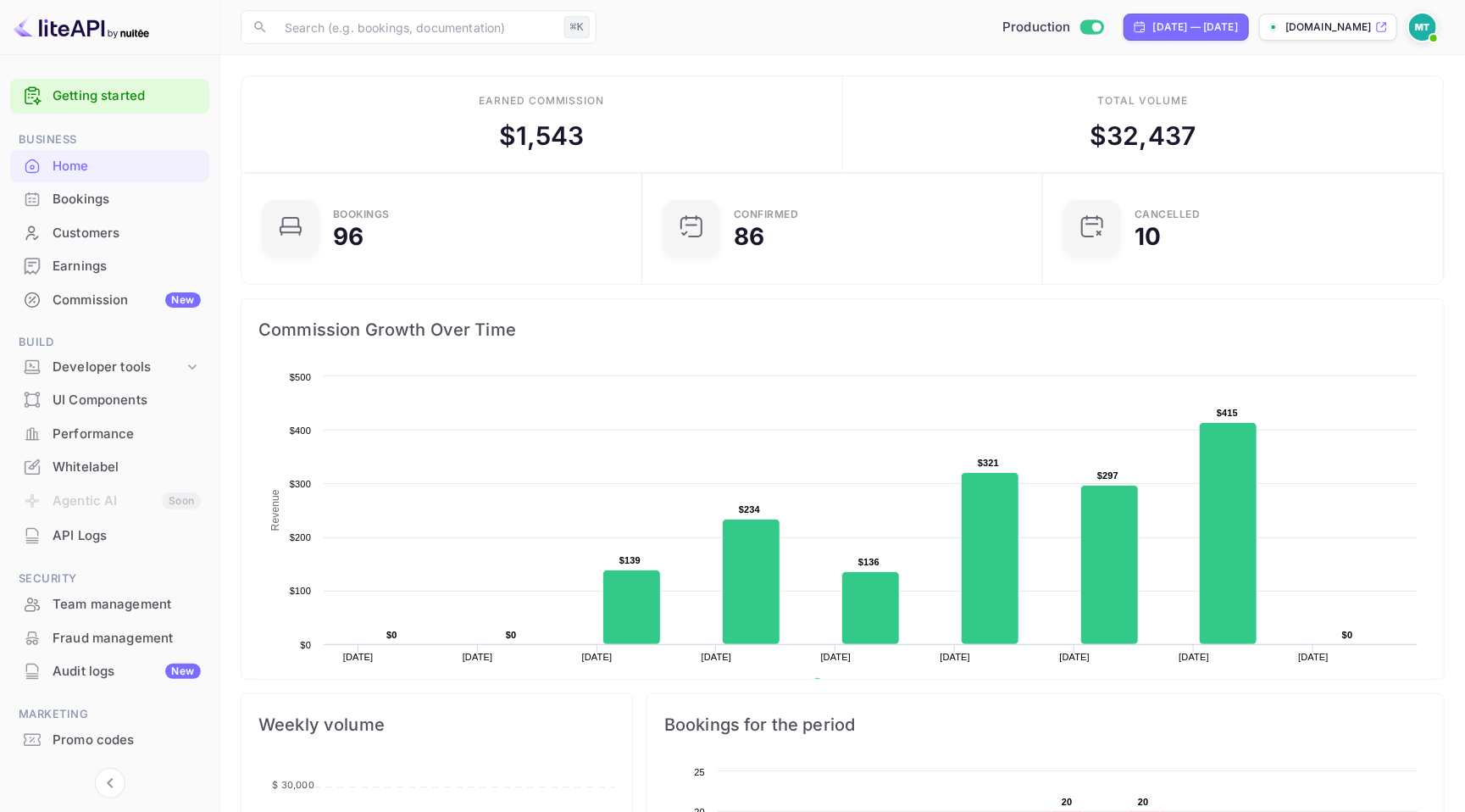
click at [812, 8] on div "​ ⌘K ​ Production [DATE] — [DATE] [DOMAIN_NAME]" at bounding box center [842, 26] width 1245 height 54
